Goal: Information Seeking & Learning: Find specific fact

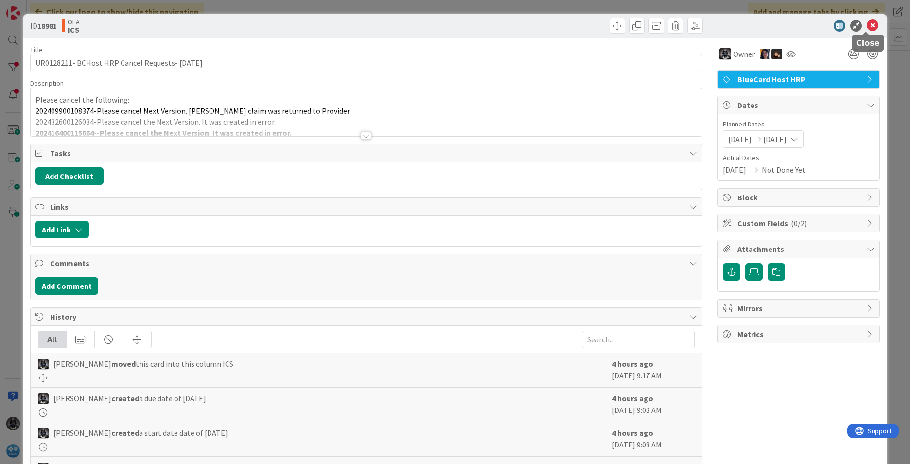
click at [720, 23] on icon at bounding box center [872, 26] width 12 height 12
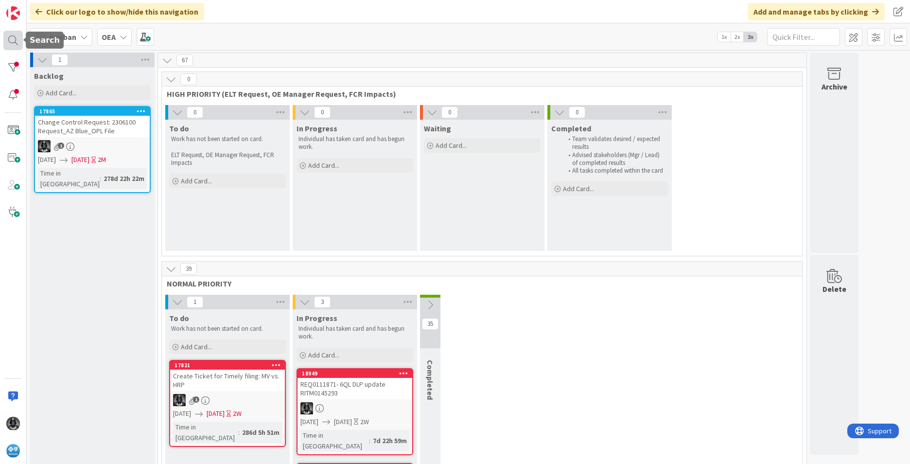
click at [14, 38] on div at bounding box center [12, 40] width 19 height 19
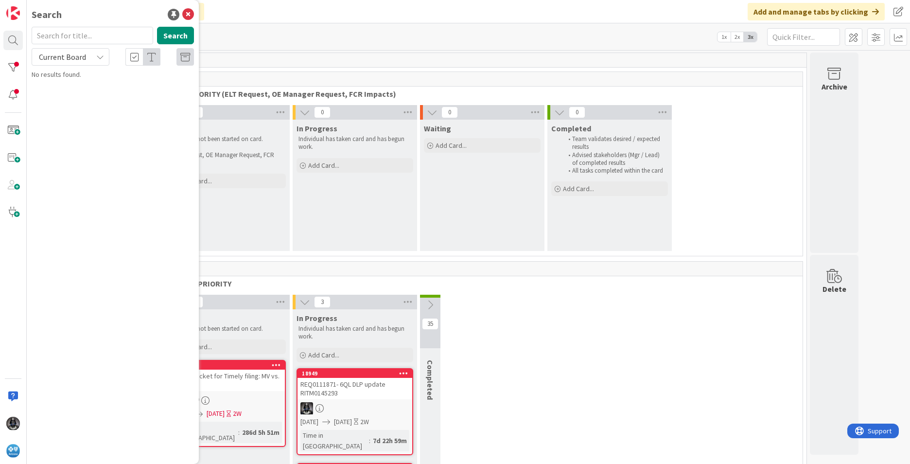
click at [52, 37] on input "text" at bounding box center [92, 35] width 121 height 17
type input "UR0079118"
click at [171, 37] on button "Search" at bounding box center [175, 35] width 37 height 17
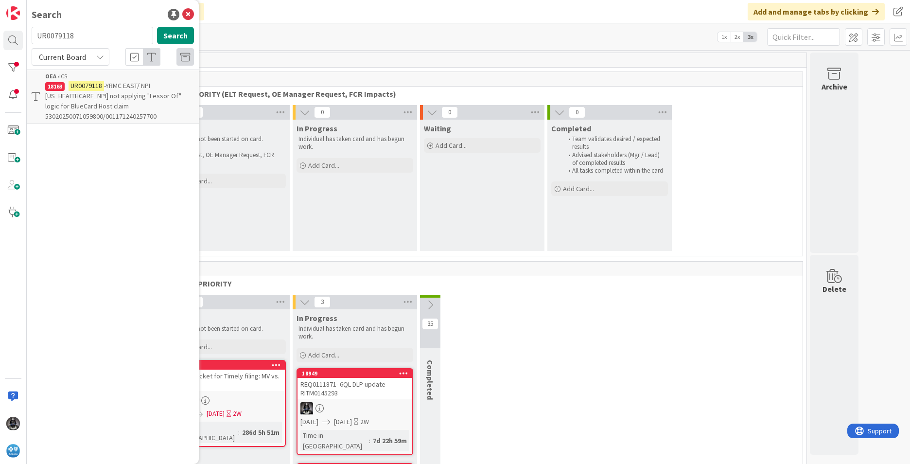
click at [117, 99] on span "-YRMC EAST/ NPI [US_HEALTHCARE_NPI] not applying "Lessor Of" logic for BlueCard…" at bounding box center [113, 100] width 136 height 39
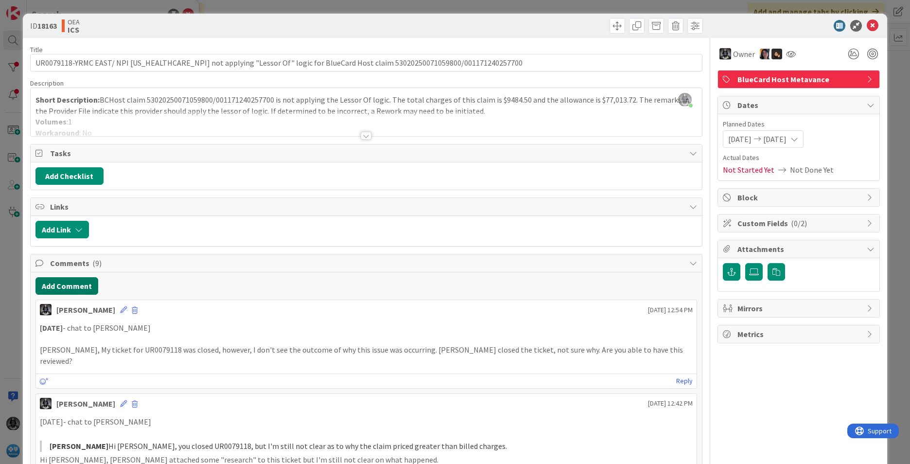
click at [56, 283] on button "Add Comment" at bounding box center [66, 285] width 63 height 17
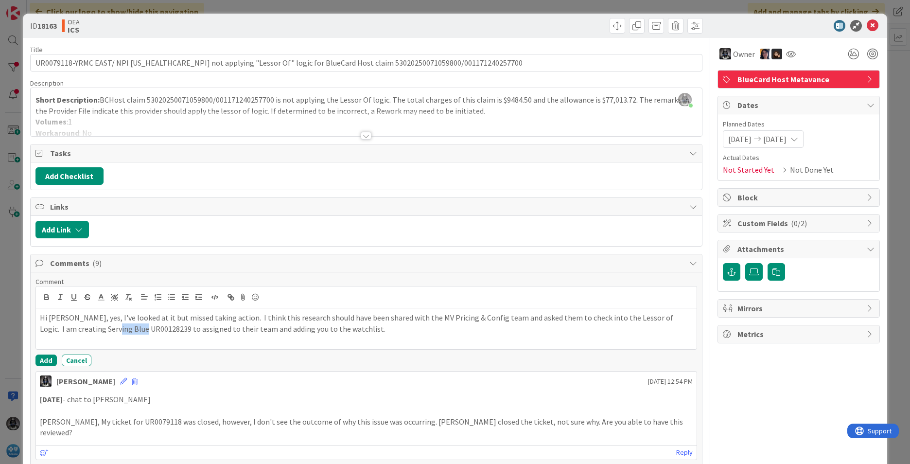
drag, startPoint x: 82, startPoint y: 330, endPoint x: 115, endPoint y: 331, distance: 33.1
click at [115, 331] on p "Hi [PERSON_NAME], yes, I've looked at it but missed taking action. I think this…" at bounding box center [366, 323] width 653 height 22
click at [121, 333] on p "Hi [PERSON_NAME], yes, I've looked at it but missed taking action. I think this…" at bounding box center [366, 323] width 653 height 22
drag, startPoint x: 82, startPoint y: 328, endPoint x: 123, endPoint y: 325, distance: 41.4
click at [123, 325] on p "Hi [PERSON_NAME], yes, I've looked at it but missed taking action. I think this…" at bounding box center [366, 323] width 653 height 22
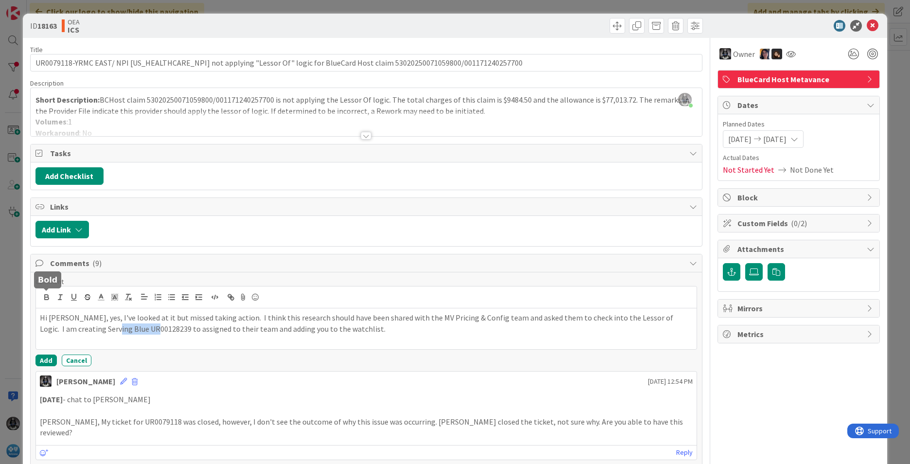
click at [43, 299] on icon "button" at bounding box center [46, 297] width 9 height 9
click at [160, 345] on p at bounding box center [366, 339] width 653 height 11
click at [36, 314] on div "Hi [PERSON_NAME], yes, I've looked at it but missed taking action. I think this…" at bounding box center [366, 328] width 660 height 41
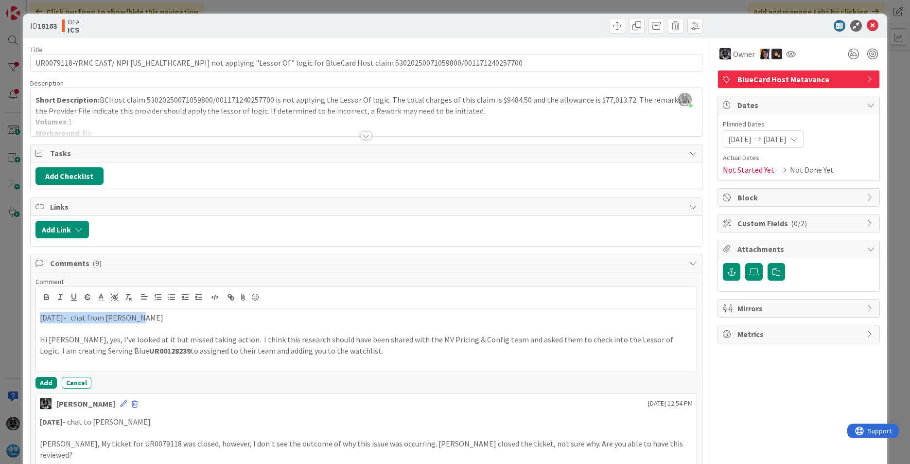
drag, startPoint x: 138, startPoint y: 315, endPoint x: 24, endPoint y: 314, distance: 113.7
click at [47, 295] on icon "button" at bounding box center [46, 297] width 9 height 9
click at [225, 328] on p at bounding box center [366, 328] width 653 height 11
click at [50, 380] on button "Add" at bounding box center [45, 383] width 21 height 12
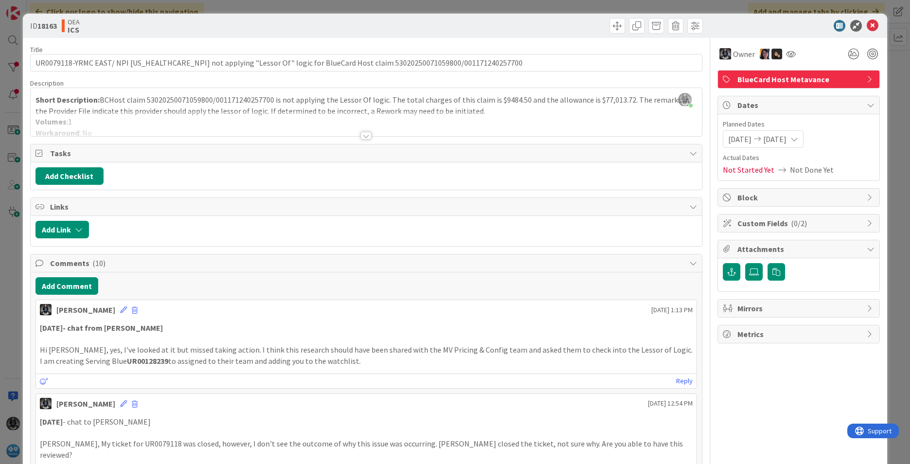
click at [127, 360] on strong "UR00128239" at bounding box center [147, 361] width 41 height 10
copy p "UR00128239"
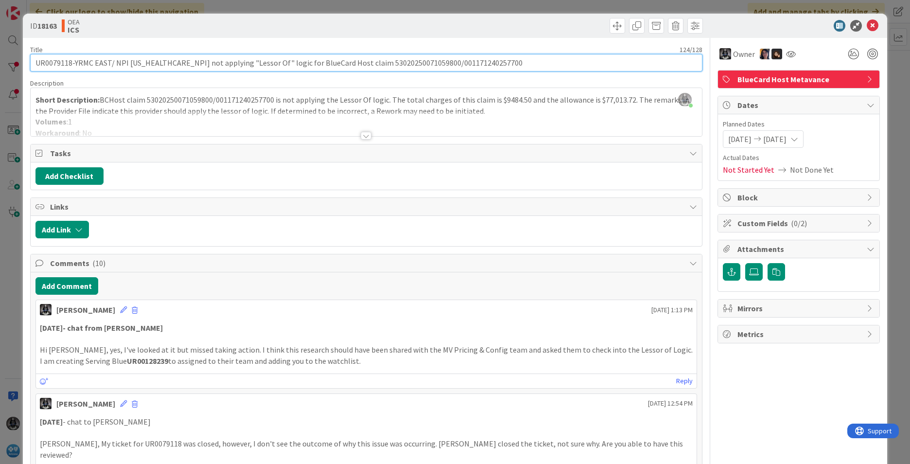
click at [71, 62] on input "UR0079118-YRMC EAST/ NPI [US_HEALTHCARE_NPI] not applying "Lessor Of" logic for…" at bounding box center [366, 62] width 672 height 17
paste input "U"
drag, startPoint x: 326, startPoint y: 64, endPoint x: 331, endPoint y: 76, distance: 13.3
click at [326, 65] on input "UR0079118 -YRMC EAST/ NPI [US_HEALTHCARE_NPI] not applying "Lessor Of" logic fo…" at bounding box center [366, 62] width 672 height 17
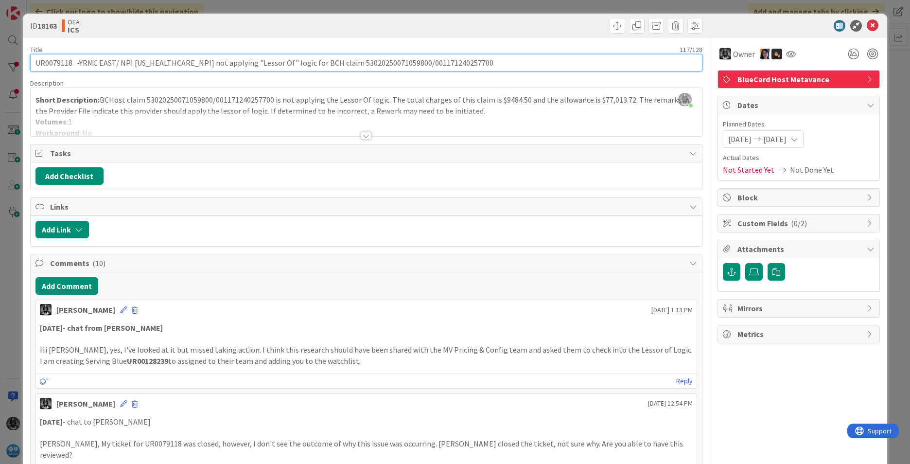
click at [74, 63] on input "UR0079118 -YRMC EAST/ NPI [US_HEALTHCARE_NPI] not applying "Lessor Of" logic fo…" at bounding box center [366, 62] width 672 height 17
paste input "UR0012823"
click at [355, 61] on input "UR0079118 / UR0012823 -YRMC EAST/ NPI [US_HEALTHCARE_NPI] not applying "Lessor …" at bounding box center [366, 62] width 672 height 17
type input "UR0079118 / UR00128239 -YRMC EAST/ NPI [US_HEALTHCARE_NPI] not applying "Lessor…"
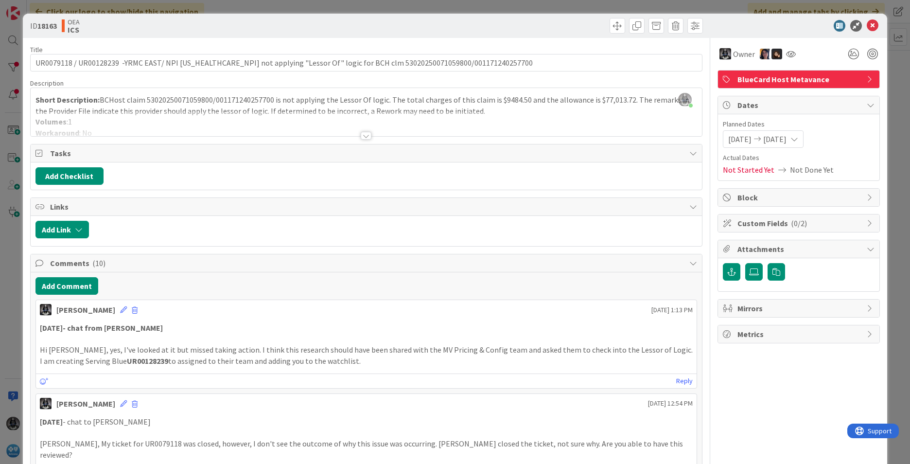
click at [720, 24] on icon at bounding box center [872, 26] width 12 height 12
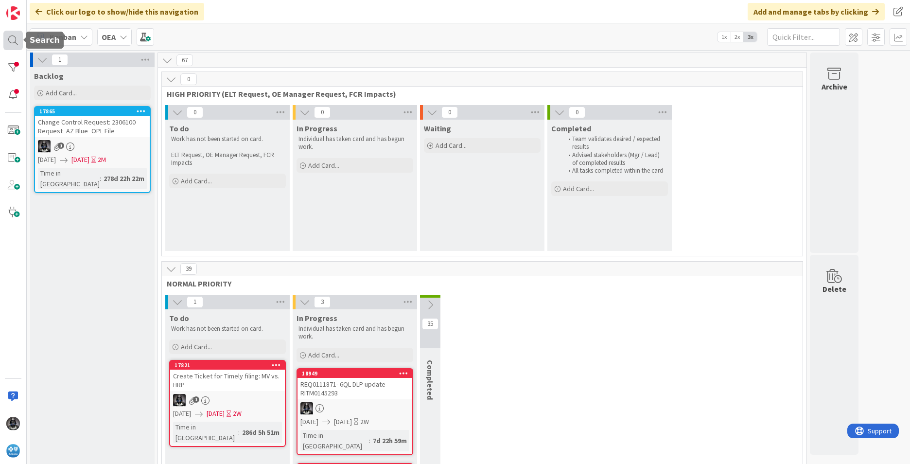
click at [9, 37] on div at bounding box center [12, 40] width 19 height 19
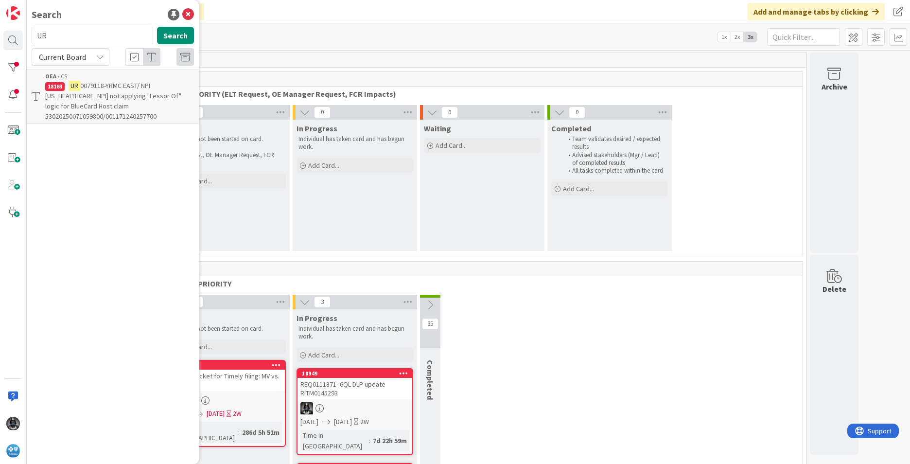
type input "U"
type input "UR0095847"
click at [81, 123] on span "UR0110567" at bounding box center [85, 119] width 32 height 9
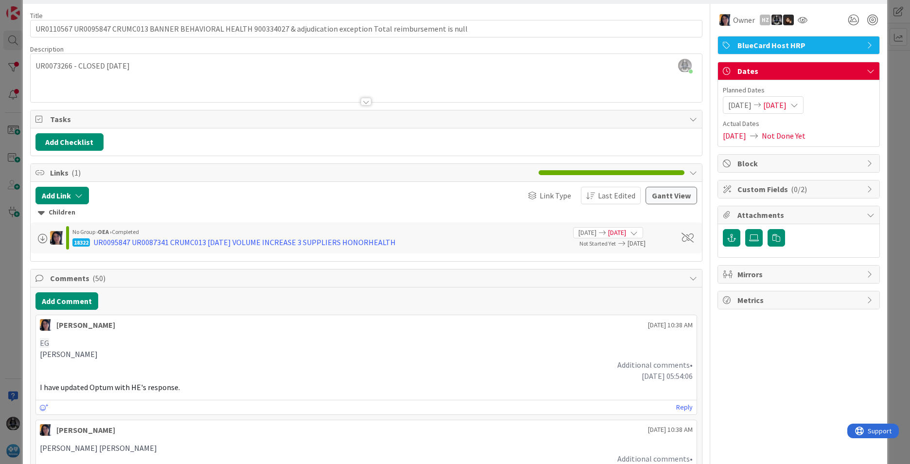
scroll to position [36, 0]
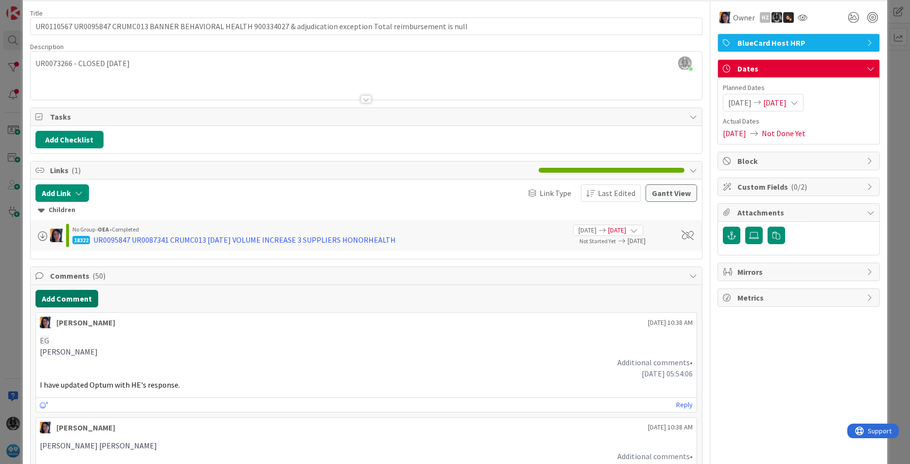
click at [50, 297] on button "Add Comment" at bounding box center [66, 298] width 63 height 17
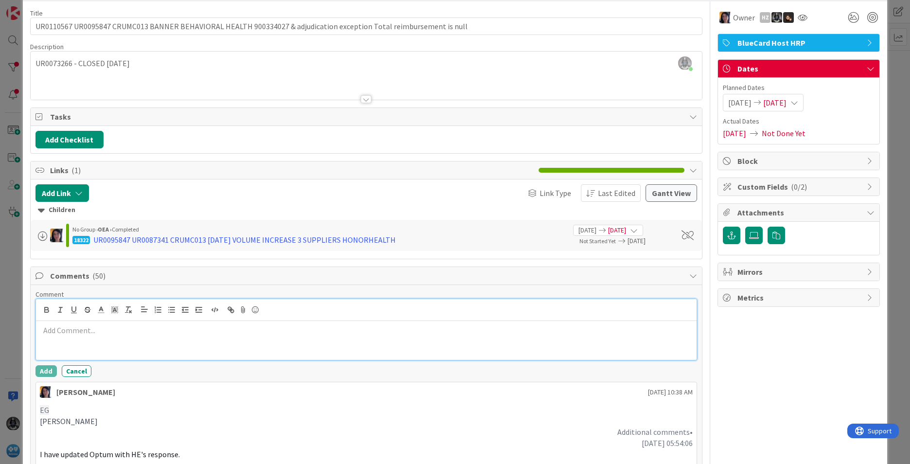
click at [49, 330] on p at bounding box center [366, 330] width 653 height 11
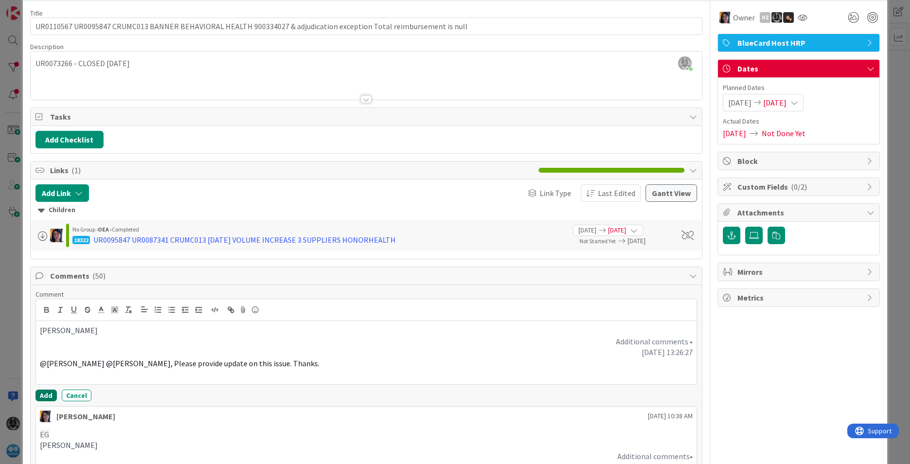
click at [48, 392] on button "Add" at bounding box center [45, 395] width 21 height 12
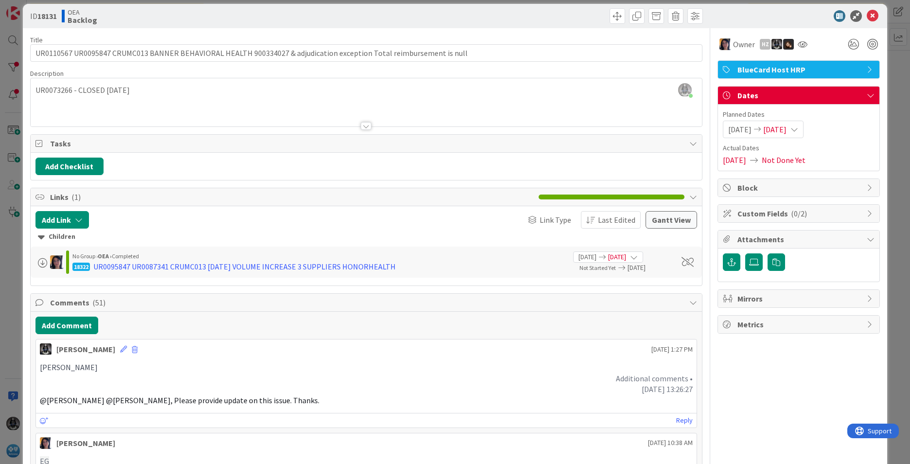
scroll to position [0, 0]
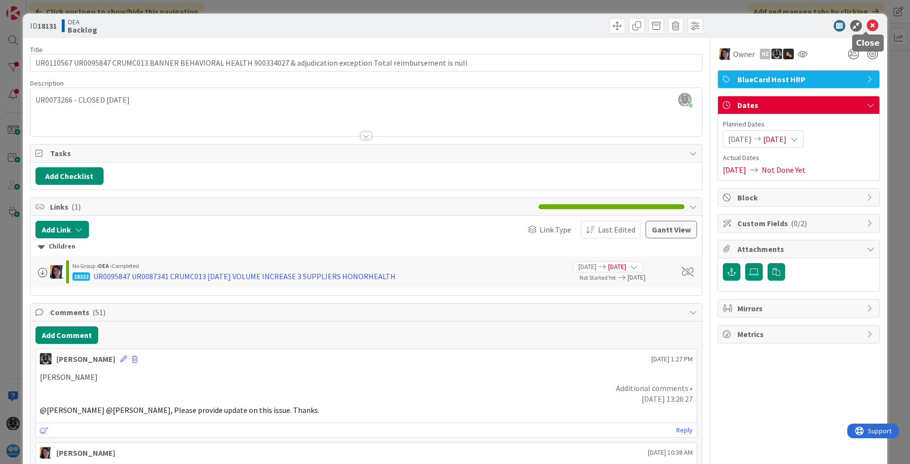
click at [720, 26] on icon at bounding box center [872, 26] width 12 height 12
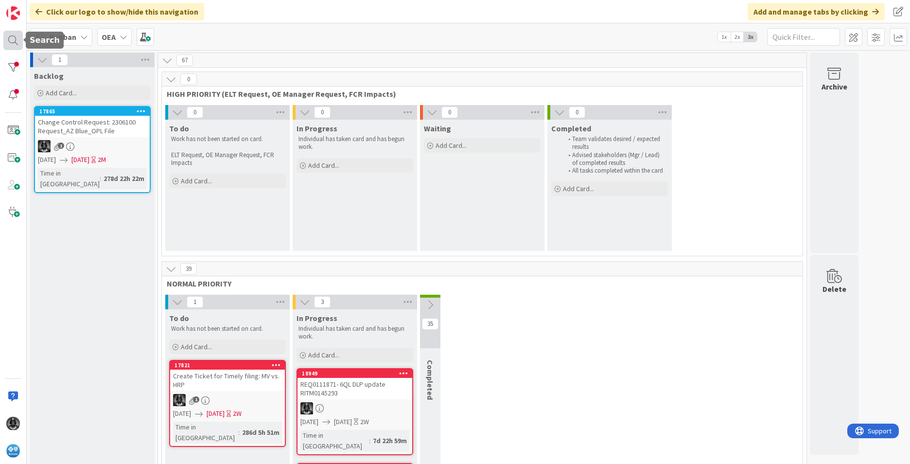
click at [11, 43] on div at bounding box center [12, 40] width 19 height 19
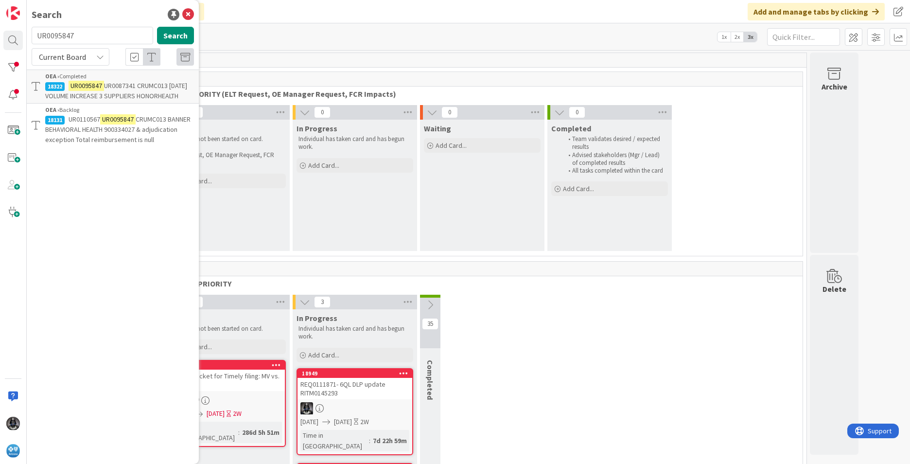
click at [81, 34] on input "UR0095847" at bounding box center [92, 35] width 121 height 17
type input "U"
type input "6qm"
